Goal: Contribute content

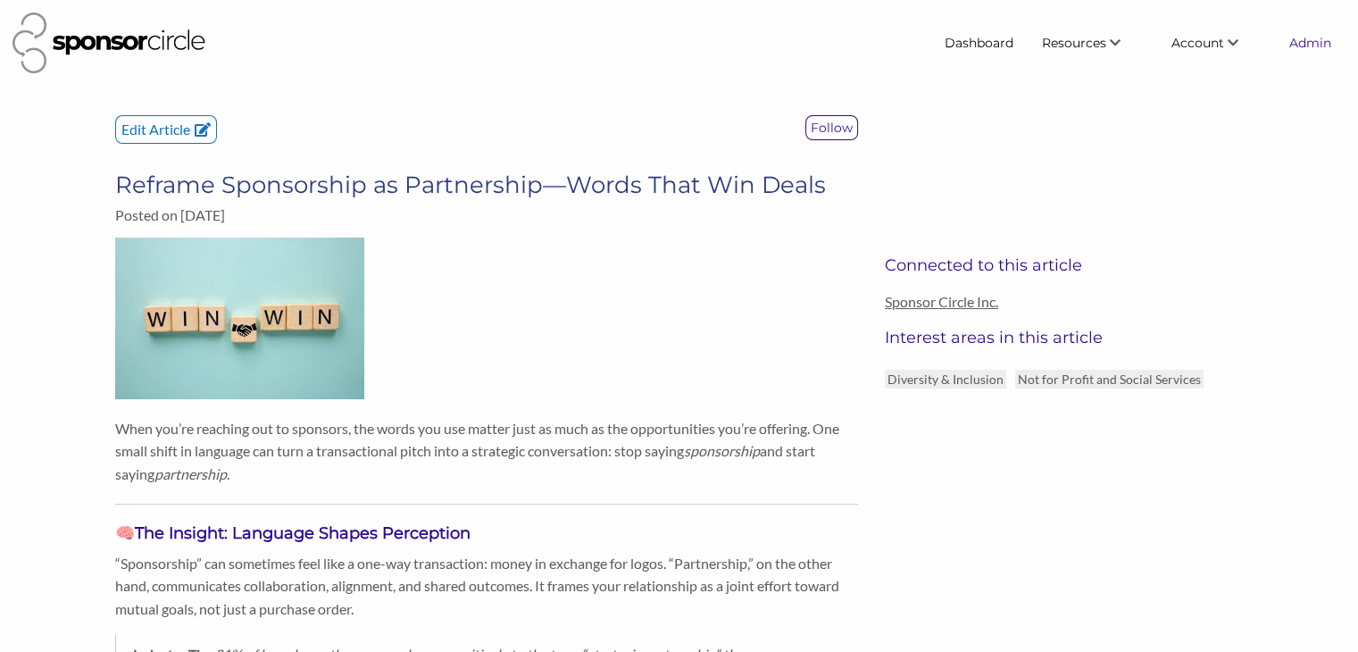
click at [1309, 41] on link "Admin" at bounding box center [1310, 43] width 71 height 32
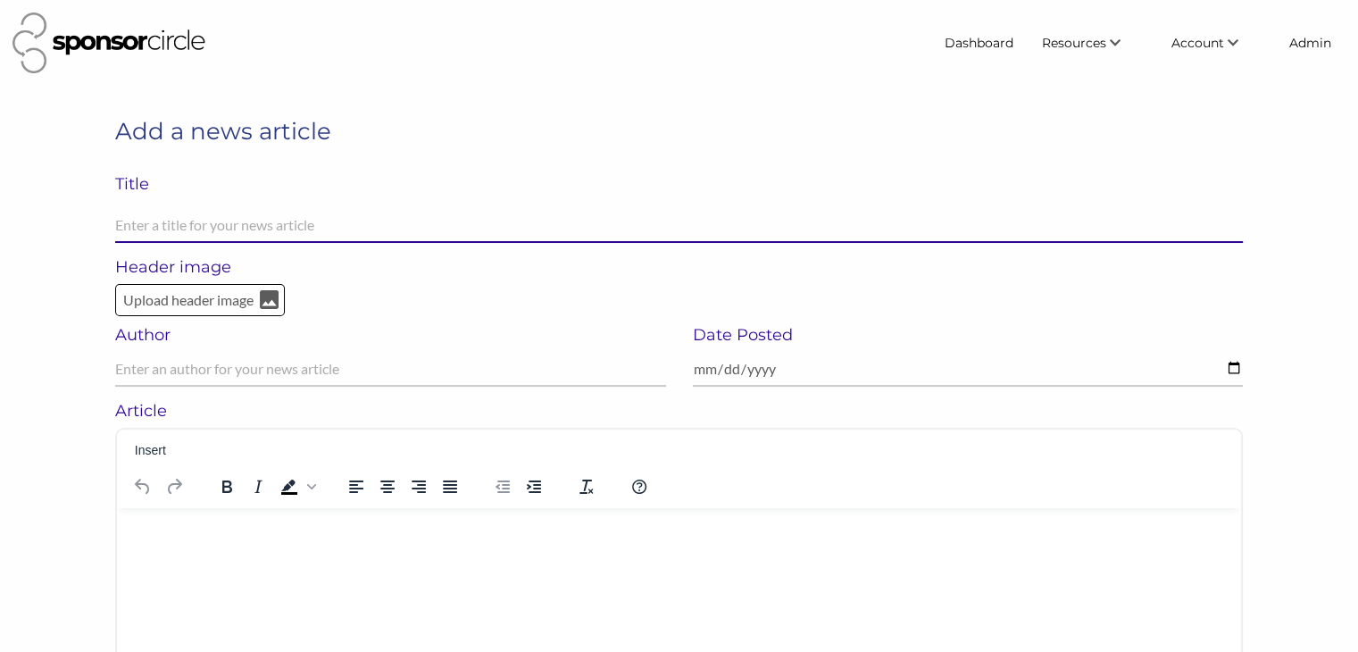
click at [856, 222] on input "text" at bounding box center [679, 225] width 1128 height 35
paste input "NBA and AWS announce new multi-year partnership to power the next era of basket…"
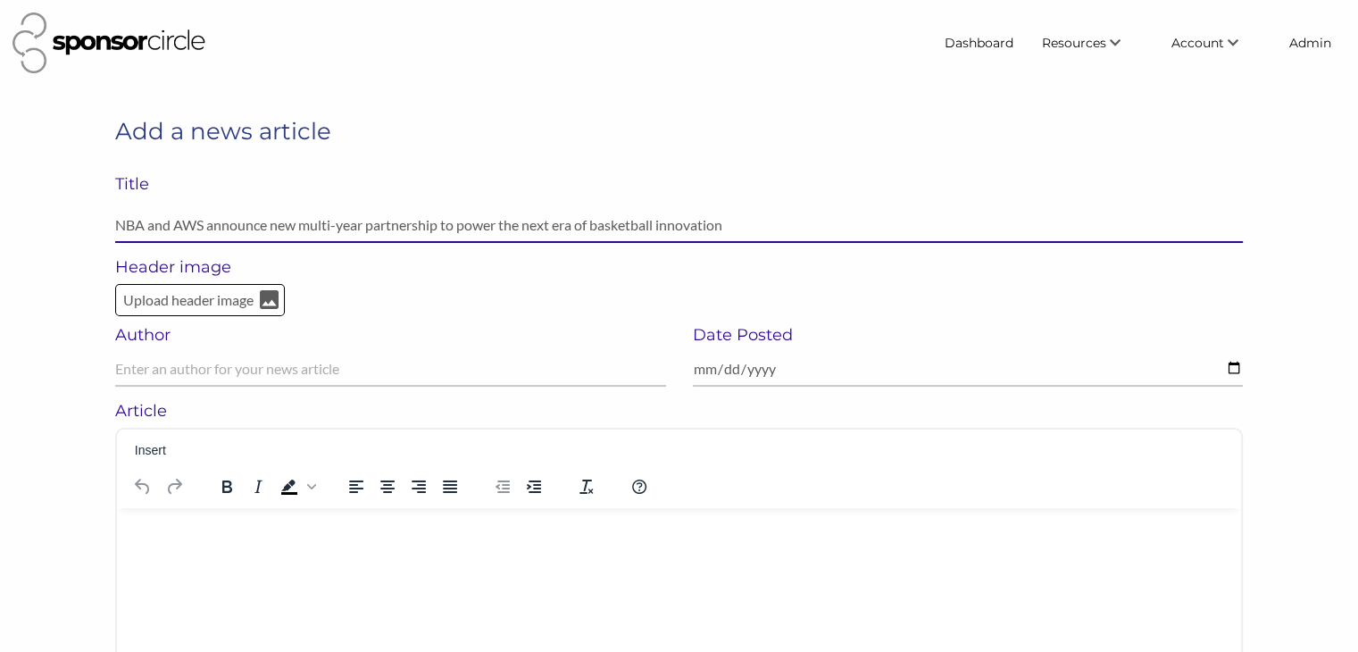
type input "NBA and AWS announce new multi-year partnership to power the next era of basket…"
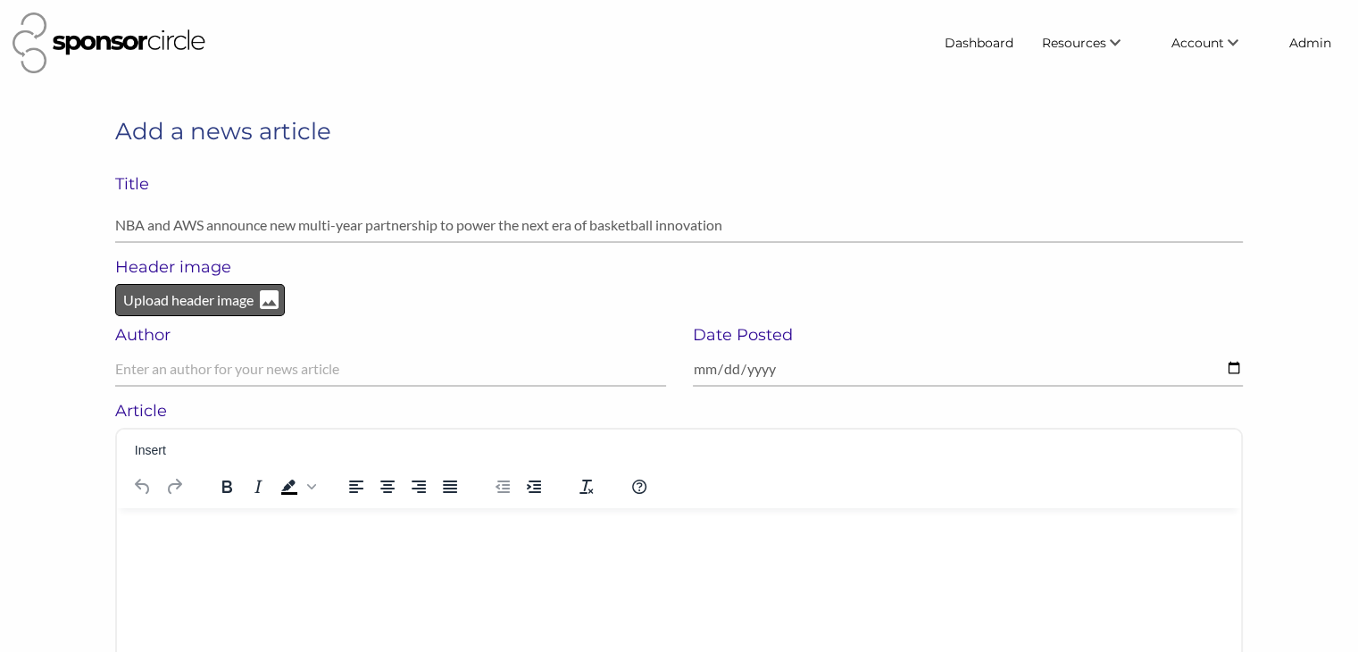
click at [205, 311] on p "Upload header image" at bounding box center [188, 299] width 134 height 23
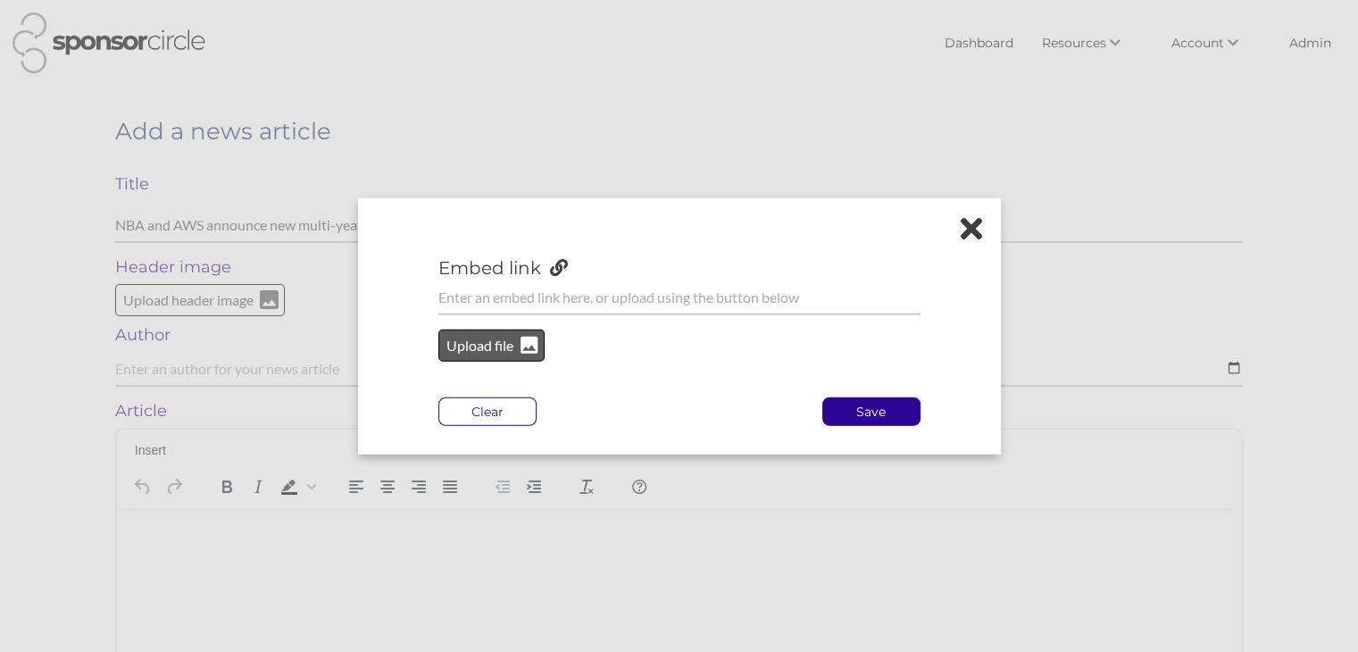
click at [462, 353] on p "Upload file" at bounding box center [481, 345] width 72 height 23
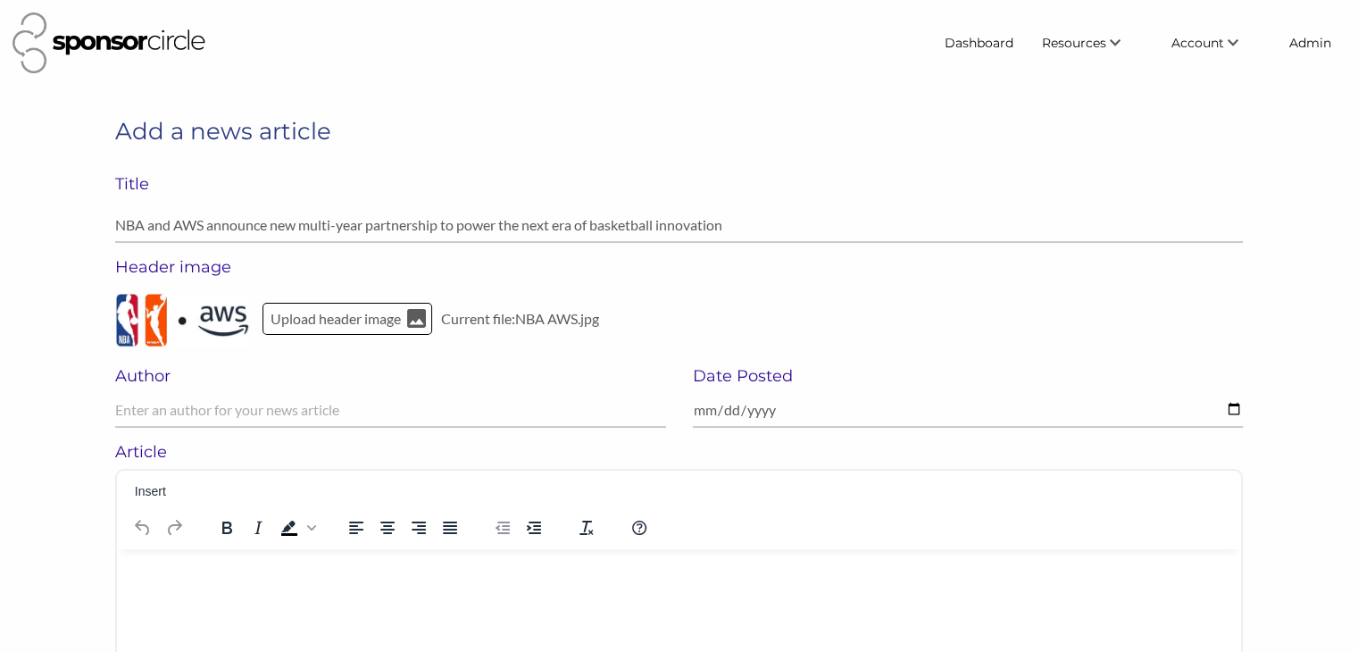
click at [416, 579] on p "Rich Text Area. Press ALT-0 for help." at bounding box center [679, 572] width 1096 height 18
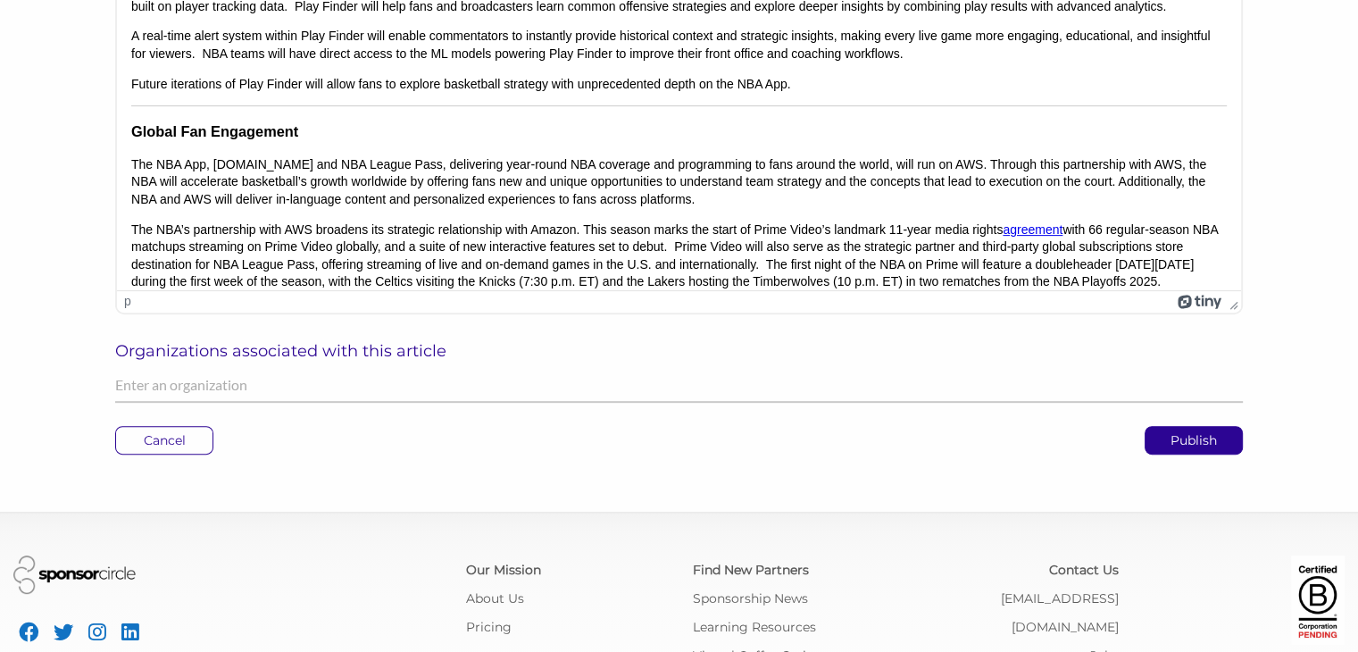
scroll to position [607, 0]
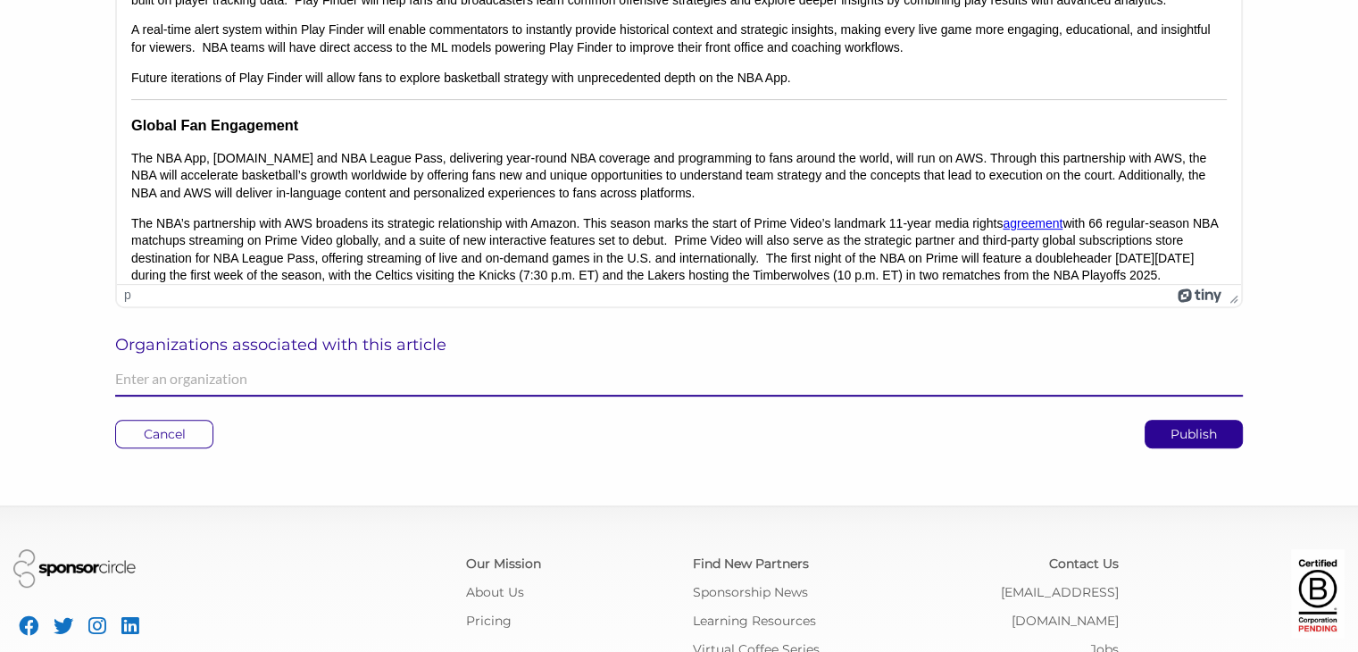
click at [679, 371] on input "text" at bounding box center [679, 379] width 1128 height 35
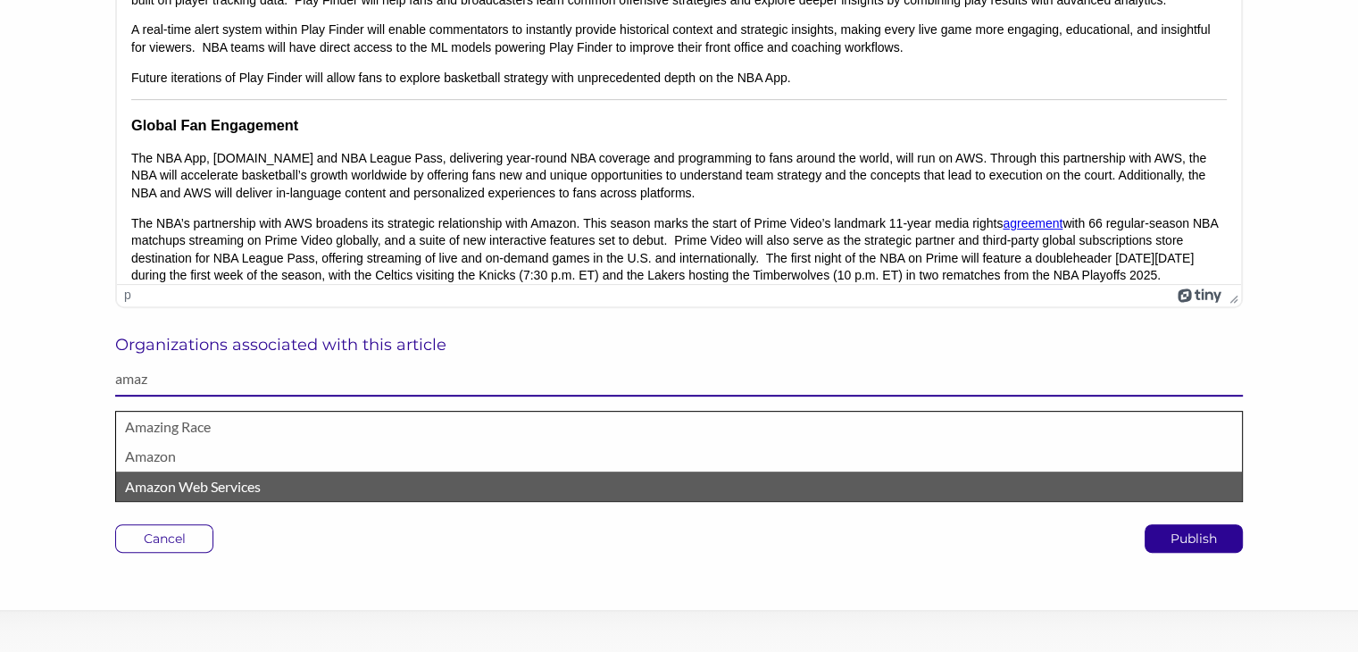
type input "amaz"
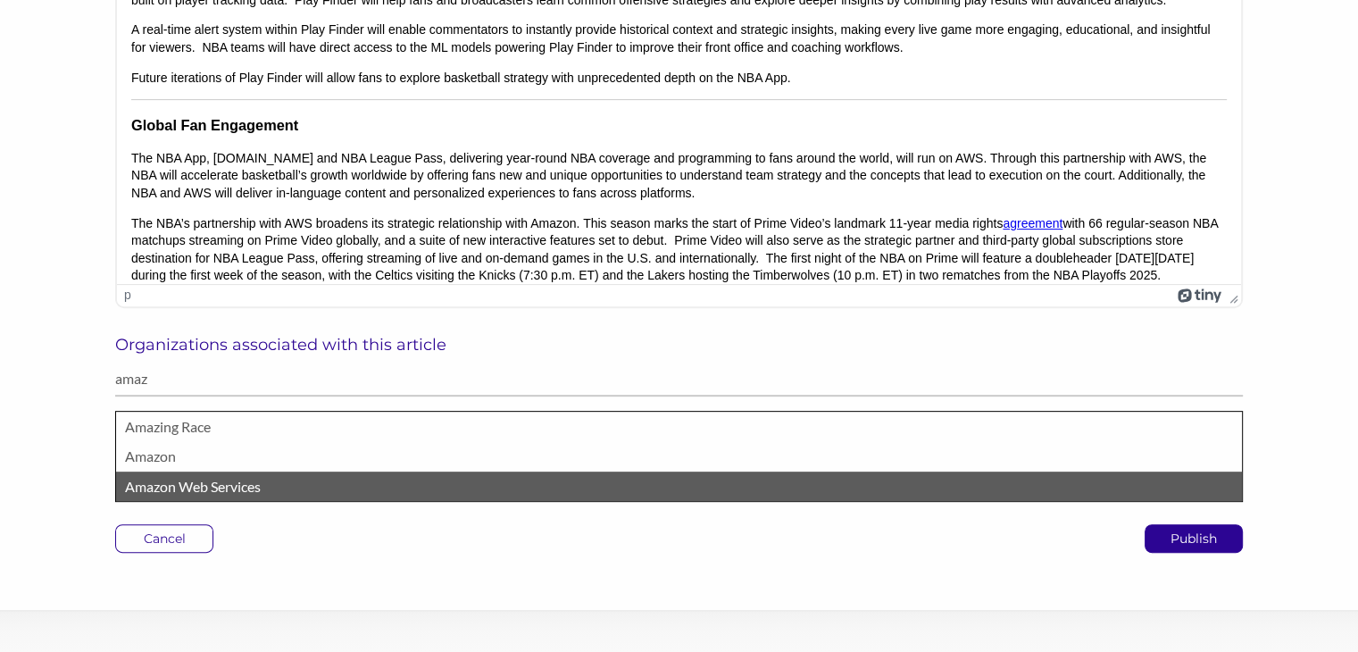
click at [167, 496] on p "Amazon Web Services" at bounding box center [679, 486] width 1108 height 23
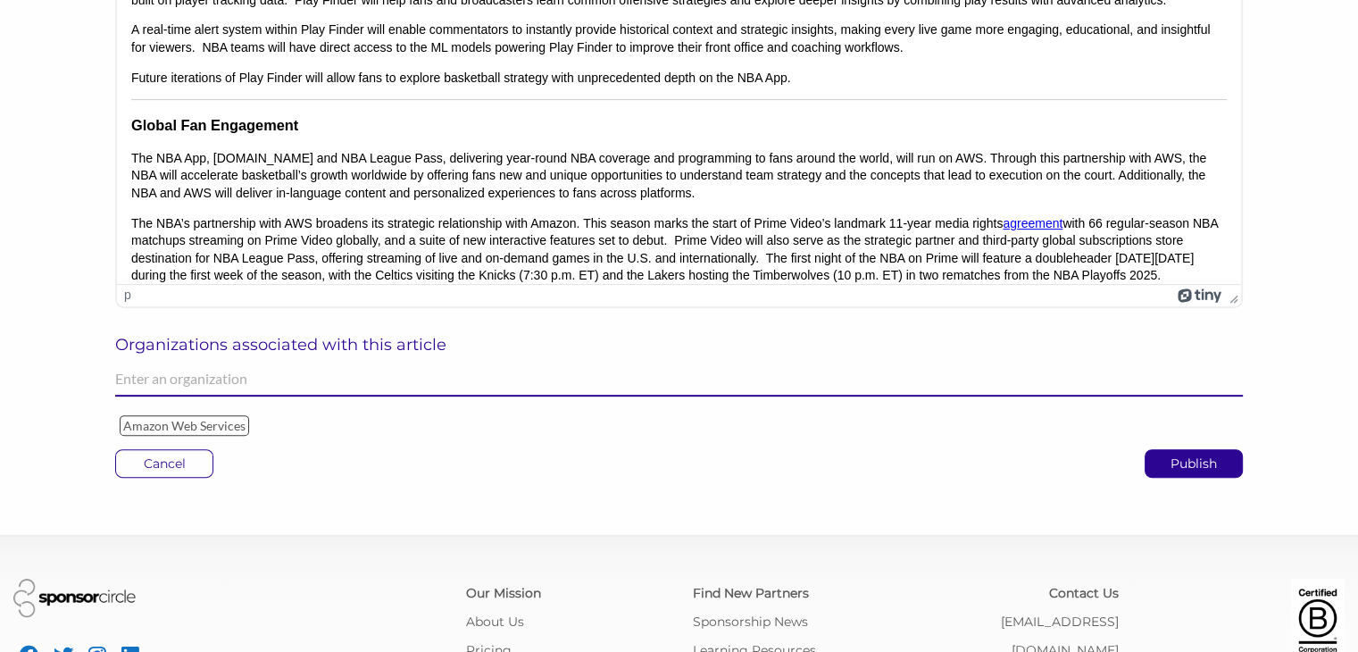
click at [210, 380] on input "text" at bounding box center [679, 379] width 1128 height 35
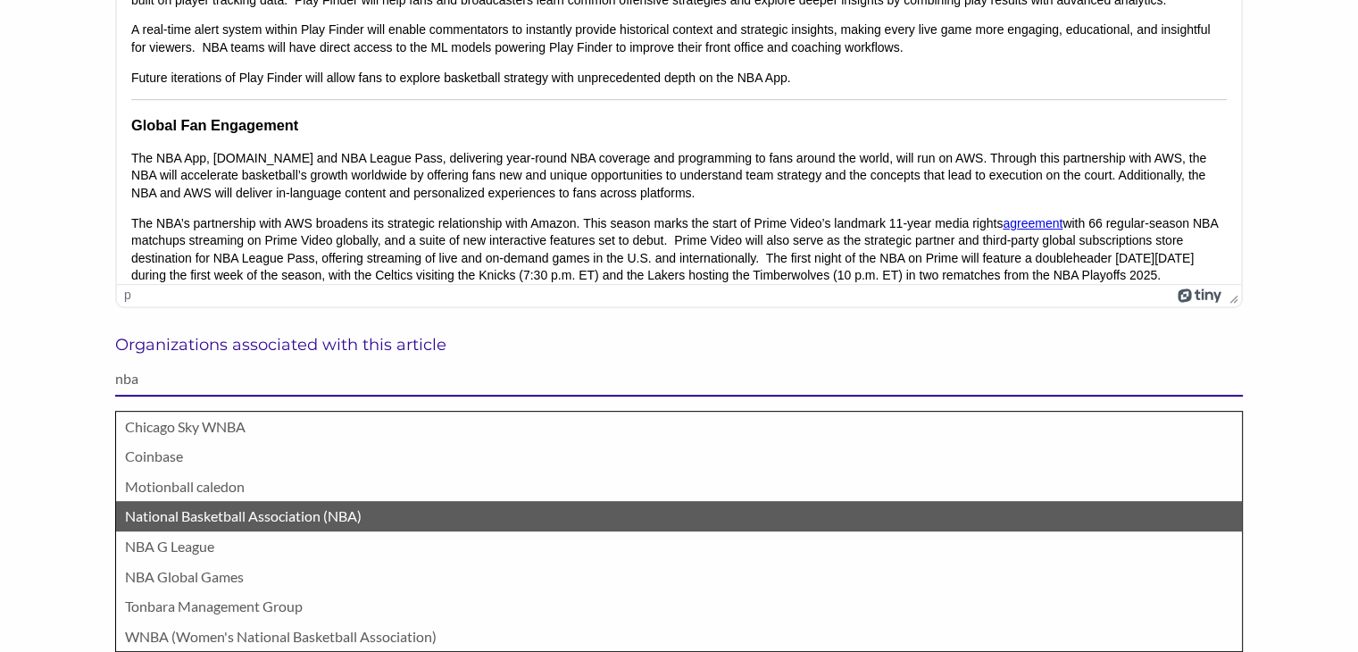
type input "nba"
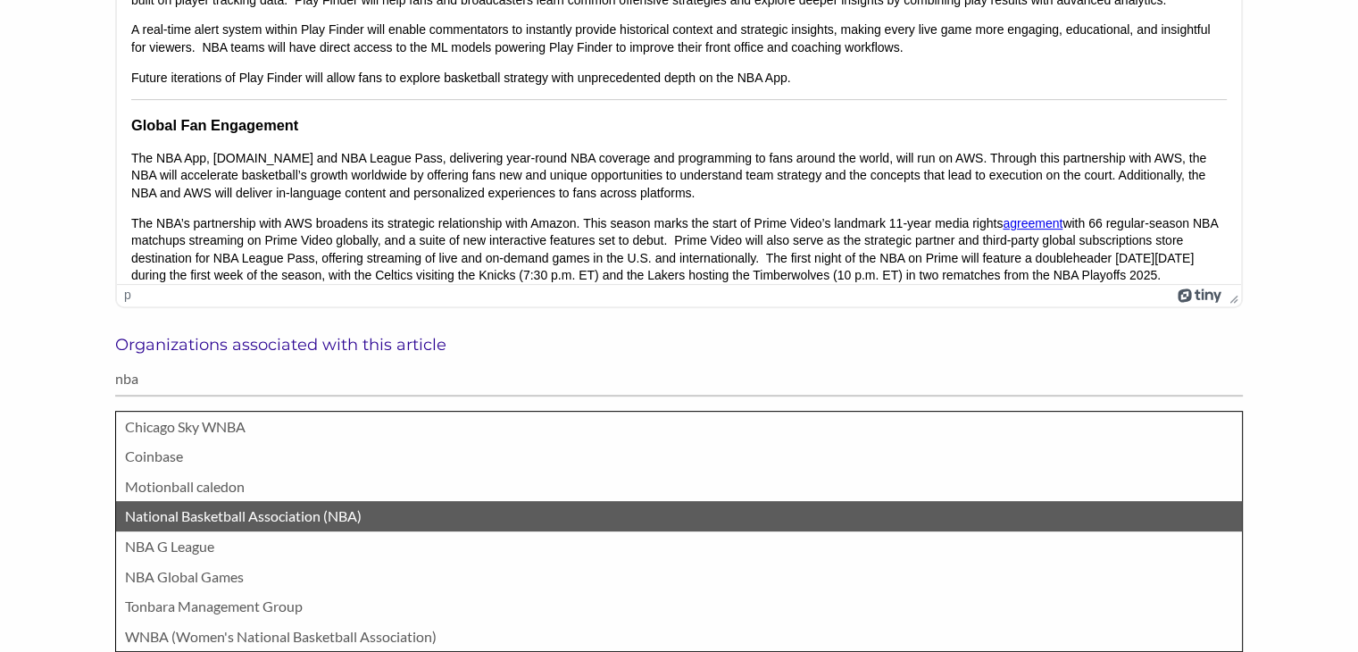
click at [141, 519] on p "National Basketball Association (NBA)" at bounding box center [679, 516] width 1108 height 23
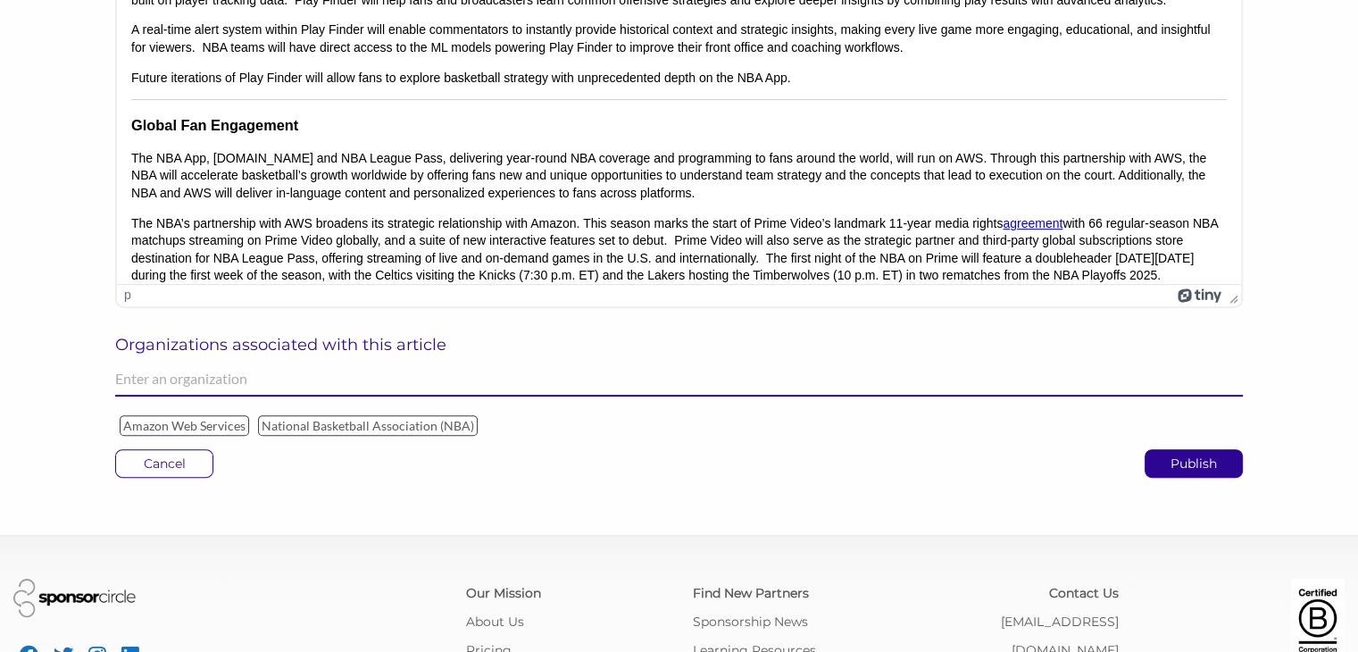
click at [171, 390] on input "text" at bounding box center [679, 379] width 1128 height 35
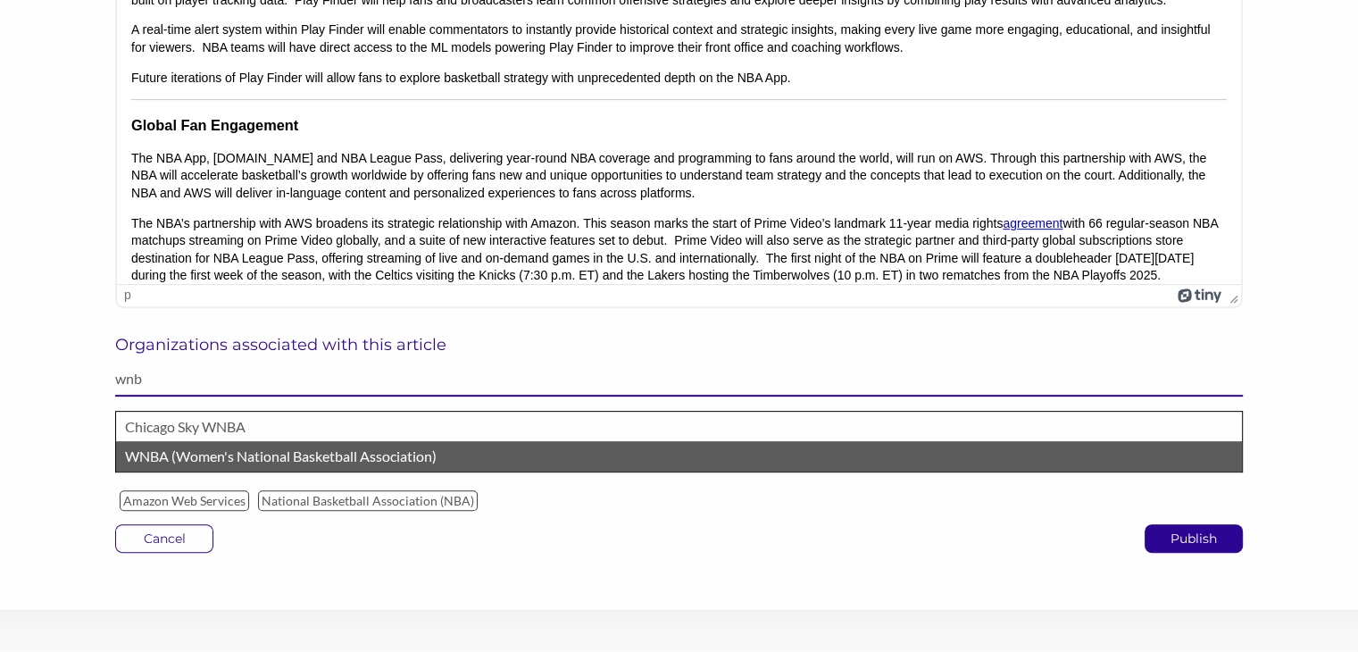
type input "wnb"
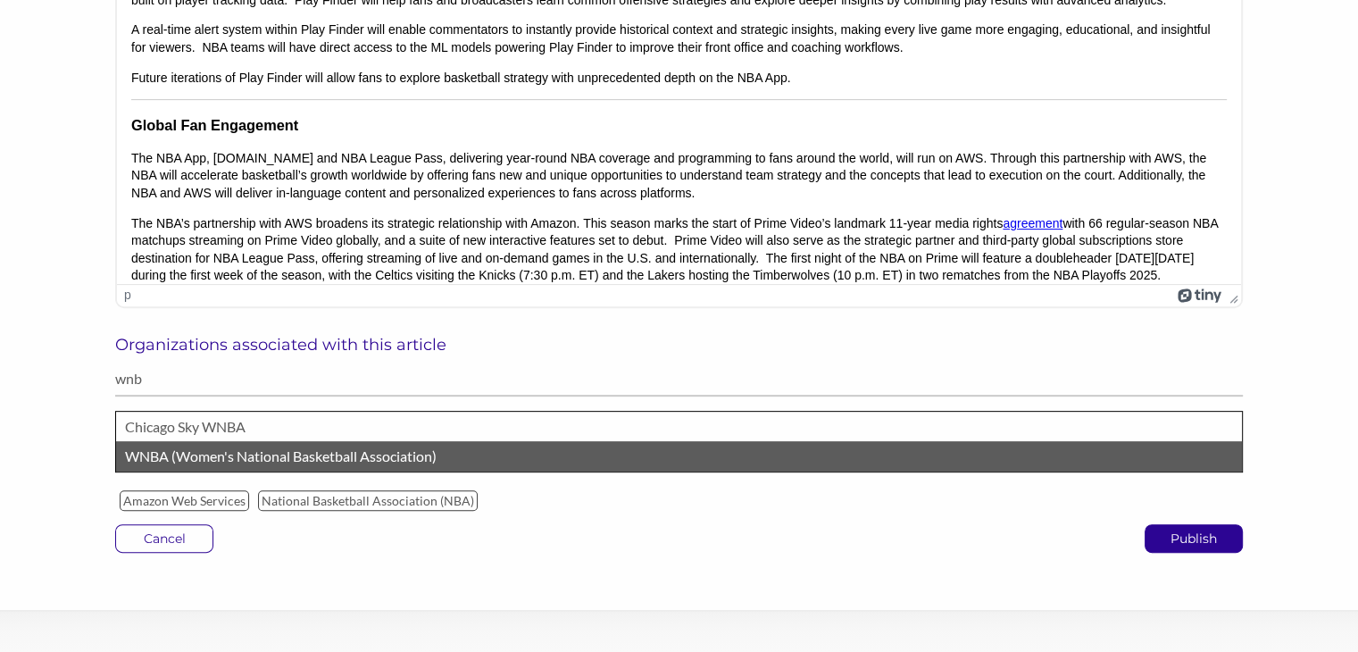
click at [148, 457] on p "WNBA (Women's National Basketball Association)" at bounding box center [679, 456] width 1108 height 23
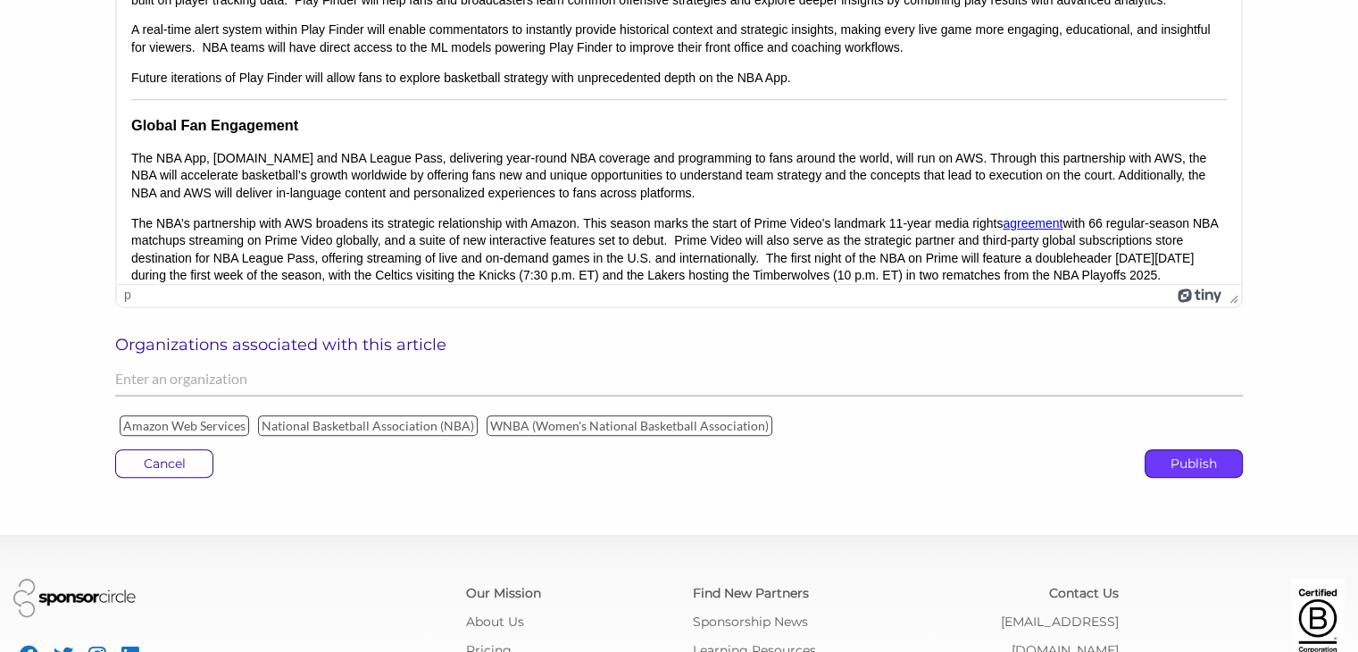
click at [1172, 465] on p "Publish" at bounding box center [1194, 463] width 96 height 27
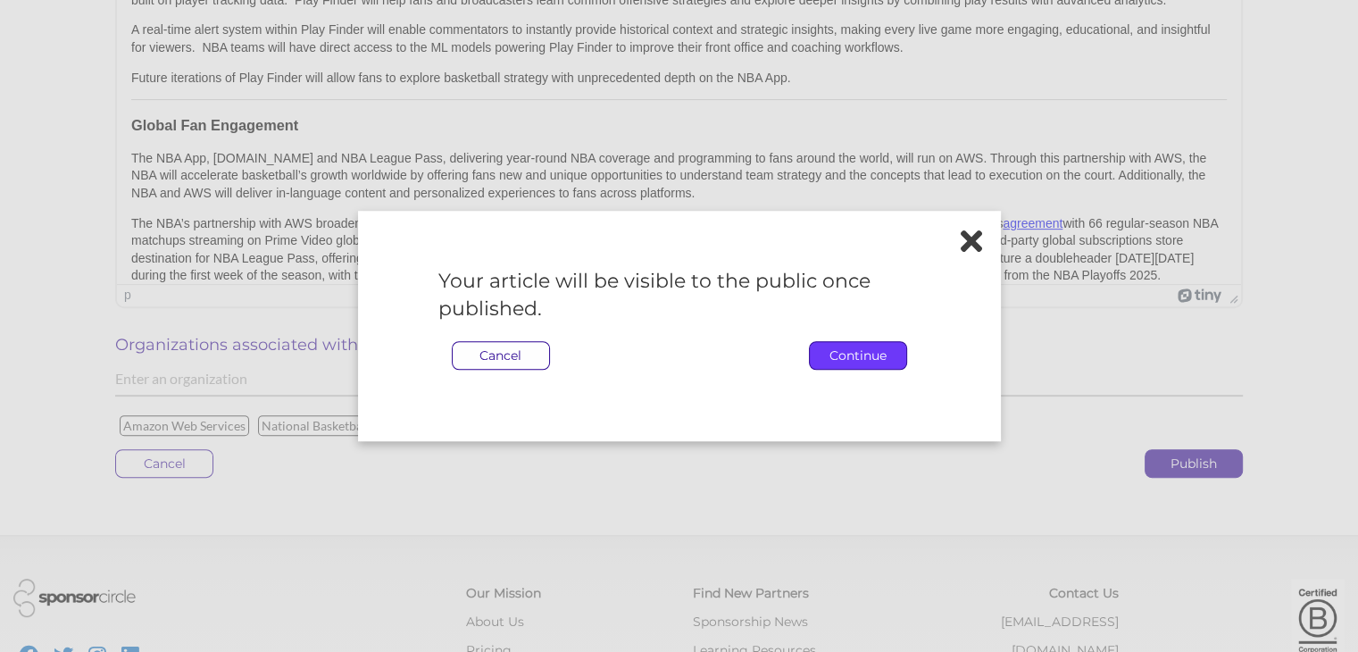
click at [869, 351] on p "Continue" at bounding box center [858, 355] width 96 height 27
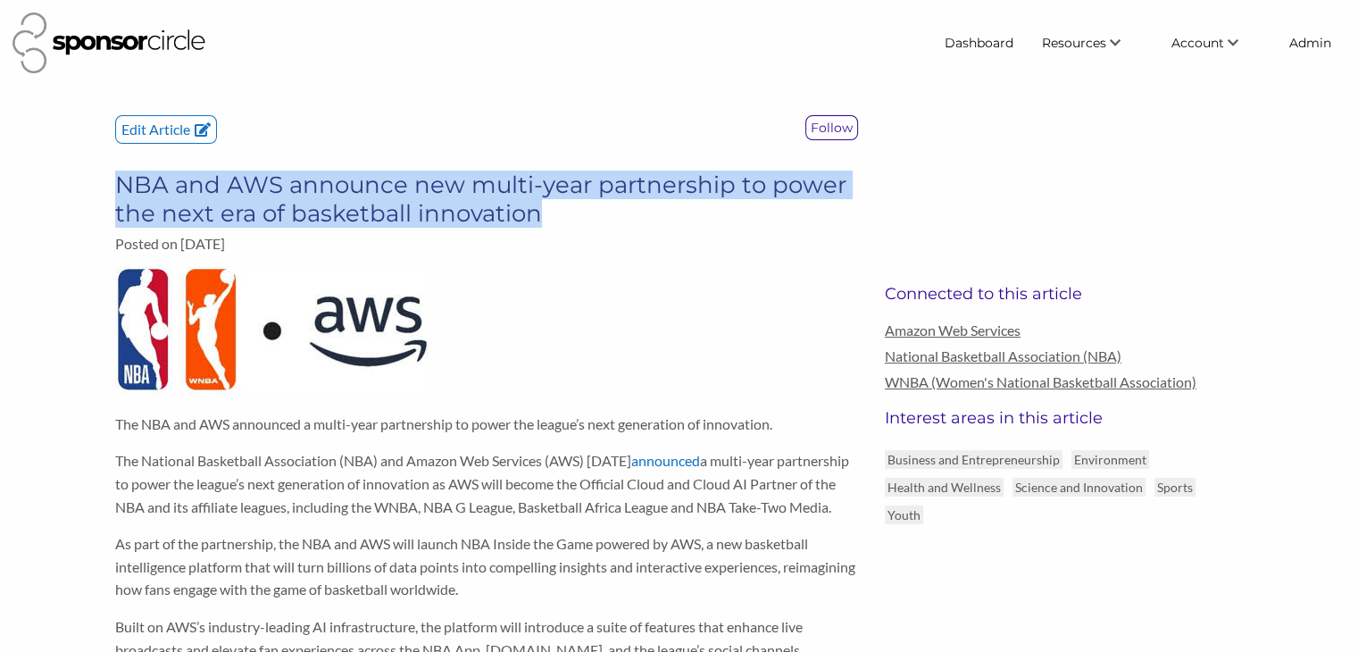
drag, startPoint x: 539, startPoint y: 214, endPoint x: 117, endPoint y: 180, distance: 423.8
click at [117, 180] on h3 "NBA and AWS announce new multi-year partnership to power the next era of basket…" at bounding box center [486, 199] width 743 height 57
copy h3 "NBA and AWS announce new multi-year partnership to power the next era of basket…"
